Goal: Information Seeking & Learning: Learn about a topic

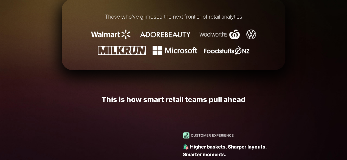
scroll to position [244, 0]
drag, startPoint x: 178, startPoint y: 98, endPoint x: 164, endPoint y: 98, distance: 13.2
click at [164, 98] on h1 "This is how smart retail teams pull ahead" at bounding box center [173, 100] width 223 height 8
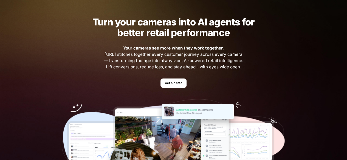
scroll to position [16, 0]
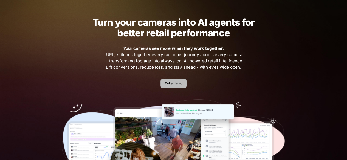
click at [173, 84] on link "Get a demo" at bounding box center [173, 84] width 26 height 10
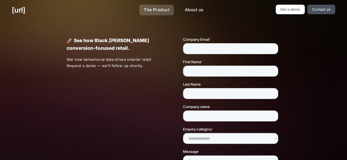
click at [157, 7] on link "The Product" at bounding box center [156, 10] width 35 height 11
